Goal: Task Accomplishment & Management: Manage account settings

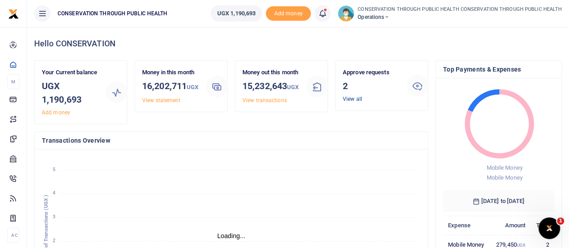
scroll to position [7, 7]
click at [348, 96] on link "View all" at bounding box center [352, 99] width 19 height 6
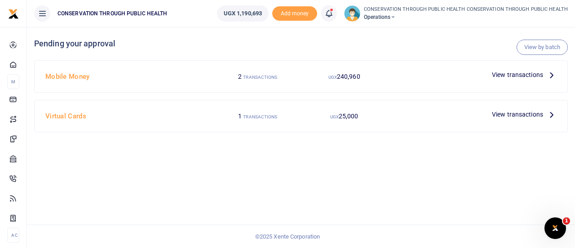
click at [549, 74] on icon at bounding box center [552, 75] width 10 height 10
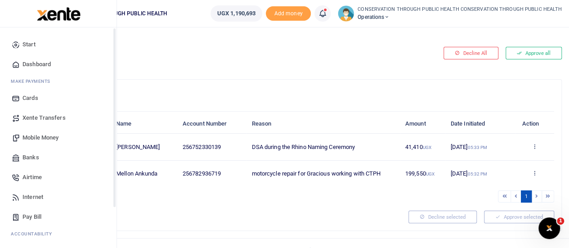
click at [34, 60] on span "Dashboard" at bounding box center [36, 64] width 28 height 9
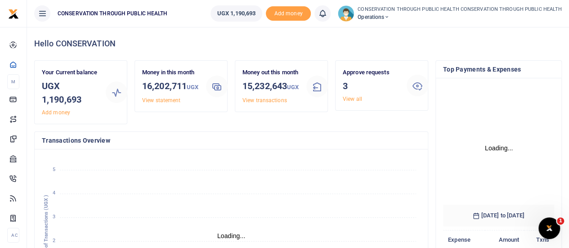
click at [352, 99] on link "View all" at bounding box center [352, 99] width 19 height 6
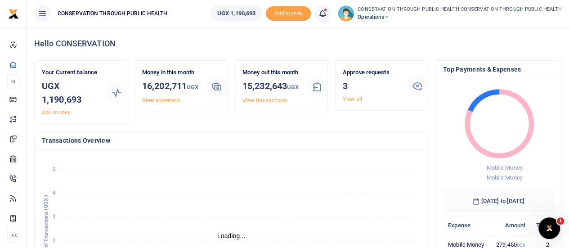
scroll to position [7, 7]
click at [352, 99] on link "View all" at bounding box center [352, 99] width 19 height 6
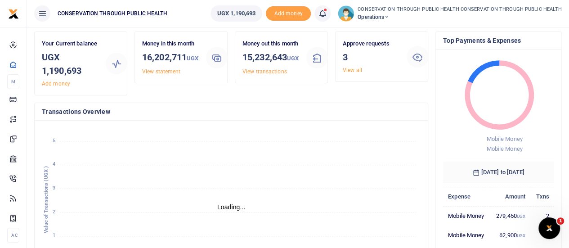
scroll to position [0, 0]
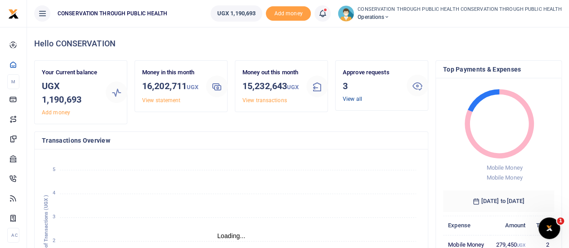
click at [353, 99] on link "View all" at bounding box center [352, 99] width 19 height 6
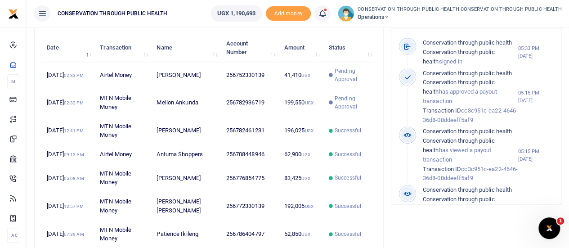
scroll to position [296, 0]
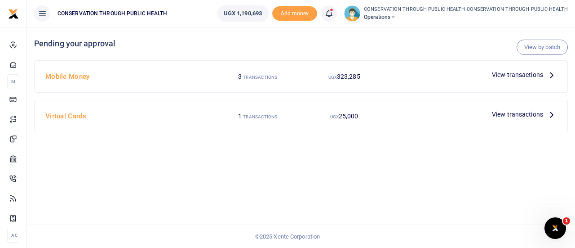
click at [548, 74] on icon at bounding box center [552, 75] width 10 height 10
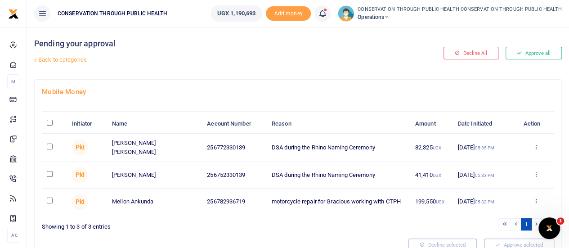
click at [49, 141] on td at bounding box center [54, 148] width 25 height 28
click at [49, 144] on input "checkbox" at bounding box center [50, 146] width 6 height 6
checkbox input "true"
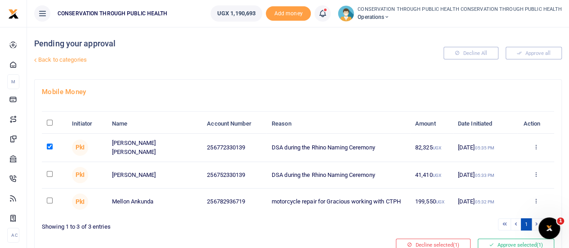
click at [52, 173] on input "checkbox" at bounding box center [50, 174] width 6 height 6
checkbox input "true"
click at [49, 197] on input "checkbox" at bounding box center [50, 200] width 6 height 6
checkbox input "true"
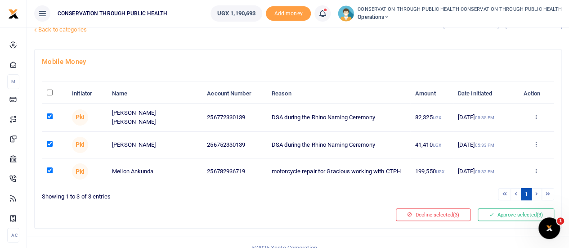
scroll to position [38, 0]
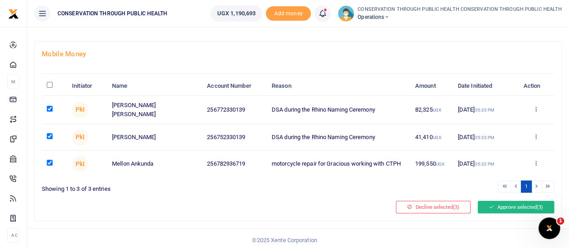
click at [508, 201] on button "Approve selected (3)" at bounding box center [515, 207] width 76 height 13
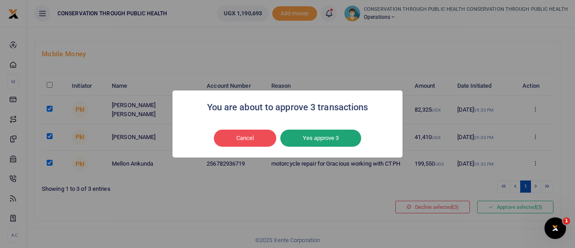
click at [326, 141] on button "Yes approve 3" at bounding box center [321, 137] width 81 height 17
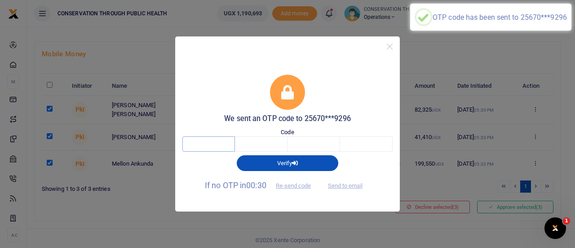
click at [212, 141] on input "text" at bounding box center [209, 143] width 53 height 15
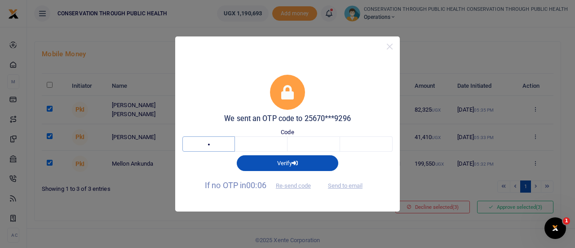
type input "6"
type input "4"
type input "6"
type input "3"
